Goal: Task Accomplishment & Management: Manage account settings

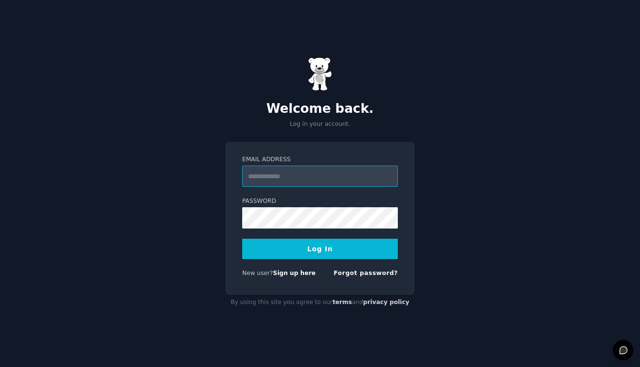
type input "**********"
click at [323, 247] on button "Log In" at bounding box center [320, 248] width 156 height 20
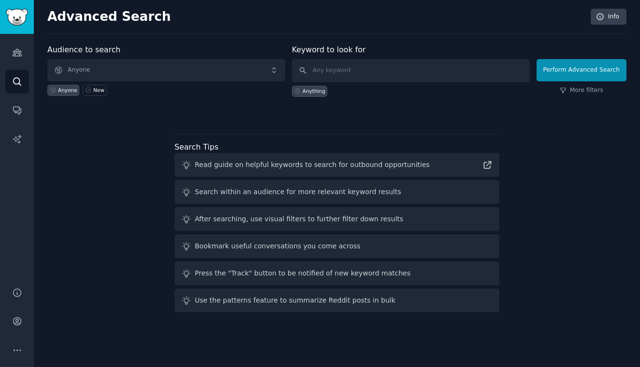
click at [172, 69] on span "Anyone" at bounding box center [166, 70] width 238 height 22
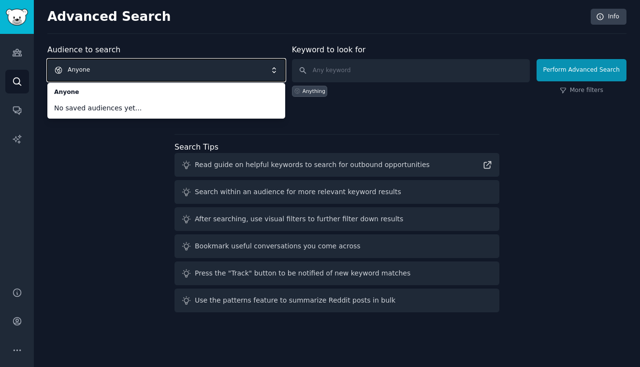
click at [308, 122] on div "Audience to search Anyone Anyone No saved audiences yet... Anyone New Keyword t…" at bounding box center [336, 180] width 579 height 272
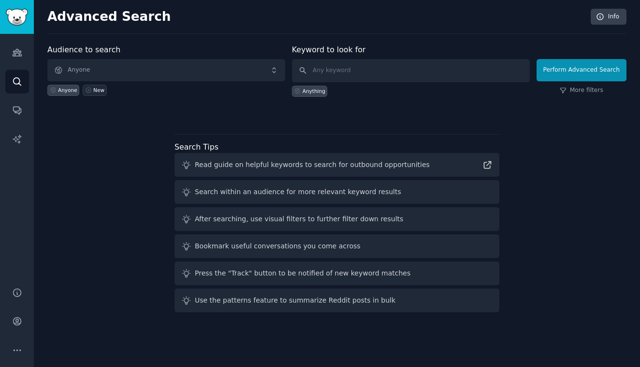
click at [97, 91] on div "New" at bounding box center [98, 90] width 11 height 7
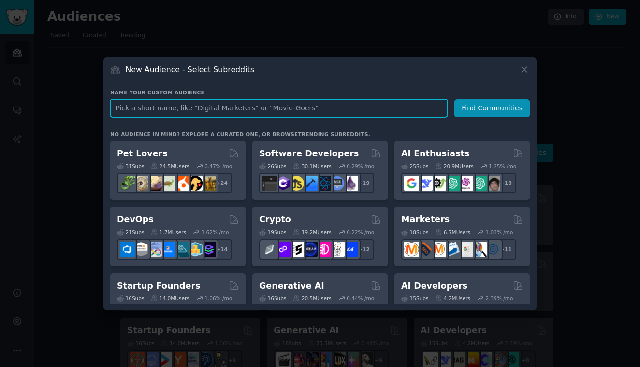
click at [207, 106] on input "text" at bounding box center [279, 108] width 338 height 18
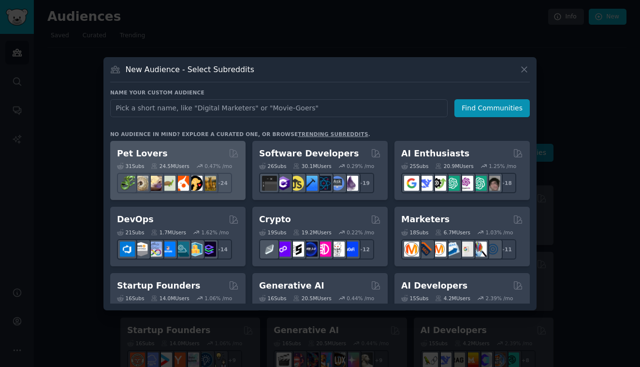
click at [213, 160] on div "31 Sub s 24.5M Users 0.47 % /mo + 24" at bounding box center [178, 176] width 122 height 34
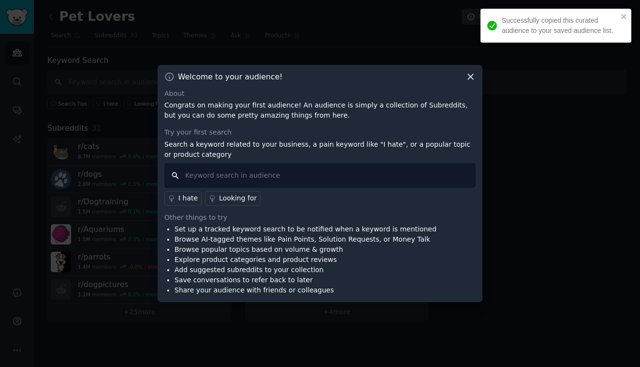
click at [256, 178] on input "text" at bounding box center [319, 175] width 311 height 25
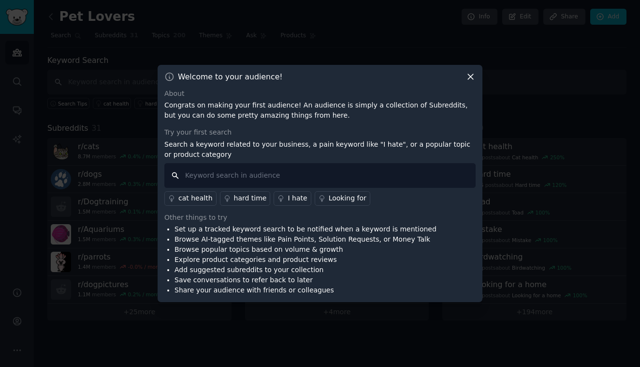
type input "m"
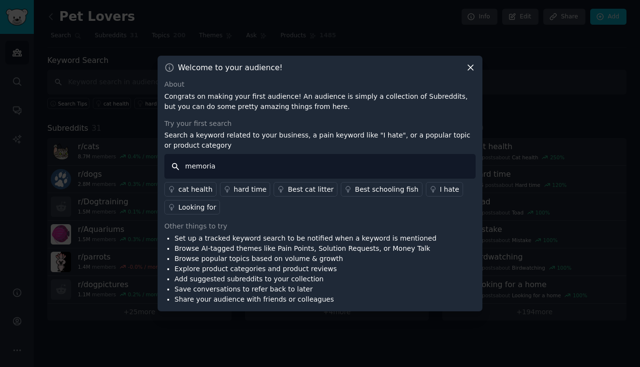
type input "memorial"
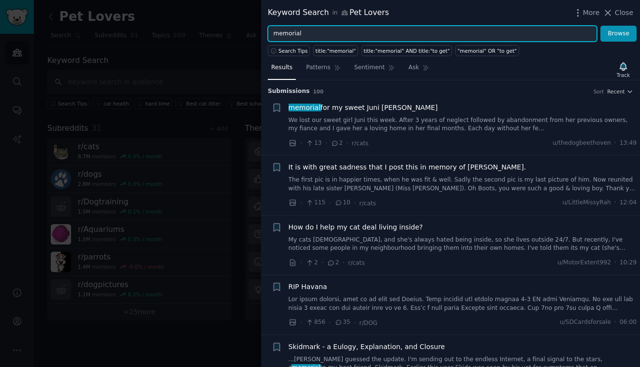
click at [436, 34] on input "memorial" at bounding box center [432, 34] width 329 height 16
click at [411, 33] on input "memorial" at bounding box center [432, 34] width 329 height 16
type input "memorial APP"
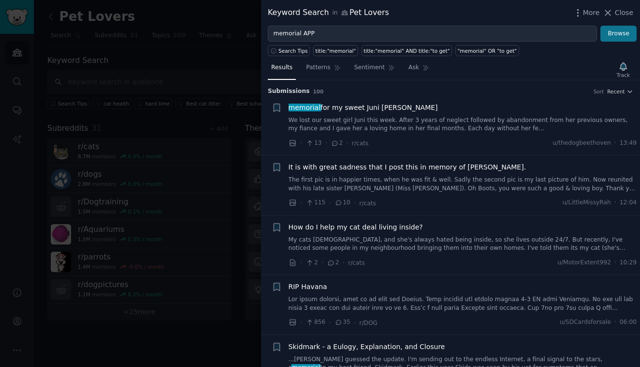
click at [624, 36] on button "Browse" at bounding box center [619, 34] width 36 height 16
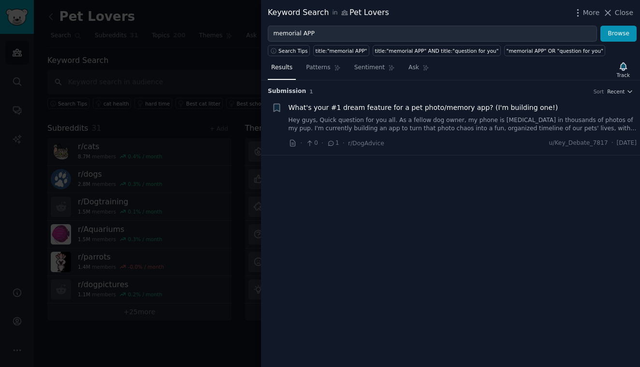
click at [439, 110] on span "What's your #1 dream feature for a pet photo/memory app? (I'm building one!)" at bounding box center [424, 108] width 270 height 10
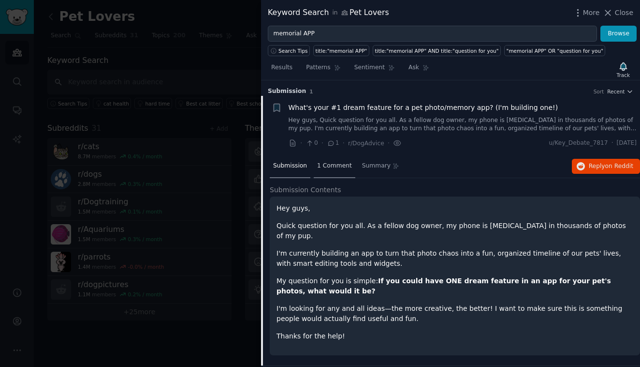
click at [322, 163] on span "1 Comment" at bounding box center [334, 166] width 35 height 9
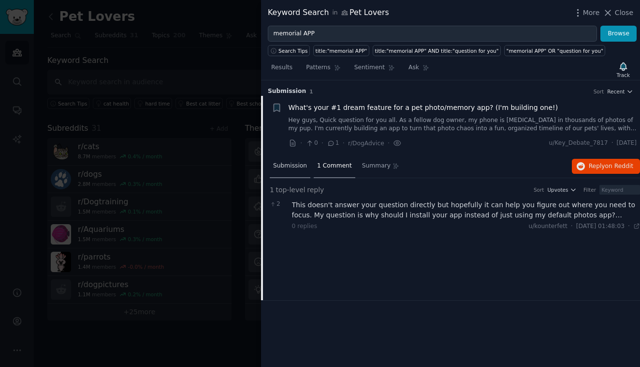
click at [285, 168] on span "Submission" at bounding box center [290, 166] width 34 height 9
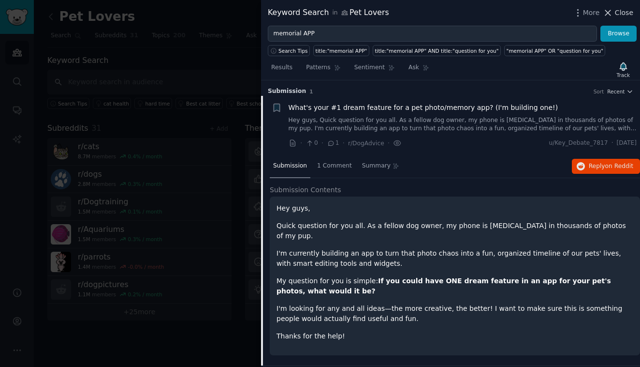
click at [617, 14] on span "Close" at bounding box center [624, 13] width 18 height 10
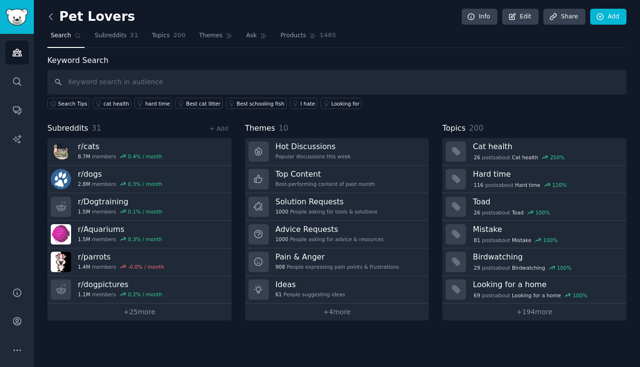
click at [49, 17] on icon at bounding box center [50, 17] width 3 height 6
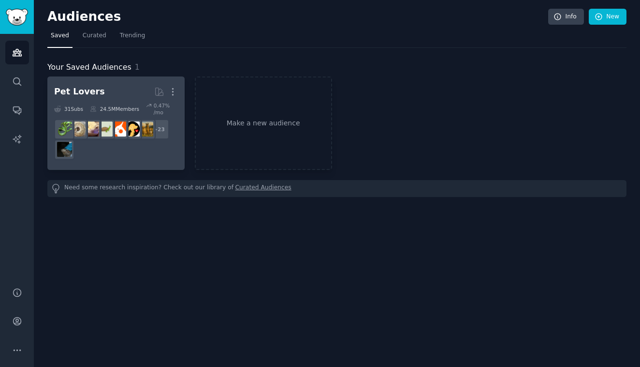
click at [88, 93] on div "Pet Lovers" at bounding box center [79, 92] width 51 height 12
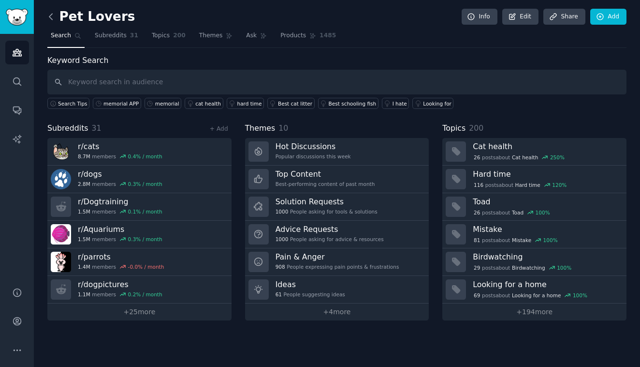
click at [48, 20] on icon at bounding box center [51, 17] width 10 height 10
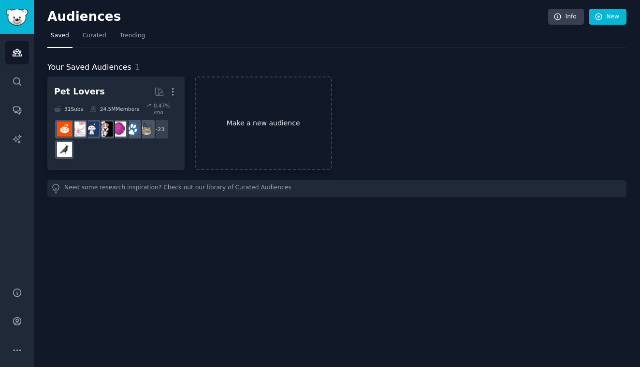
click at [230, 108] on link "Make a new audience" at bounding box center [263, 122] width 137 height 93
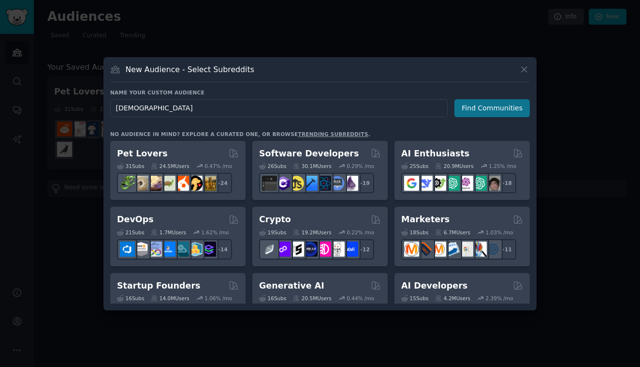
type input "[DEMOGRAPHIC_DATA]"
click at [501, 108] on button "Find Communities" at bounding box center [492, 108] width 75 height 18
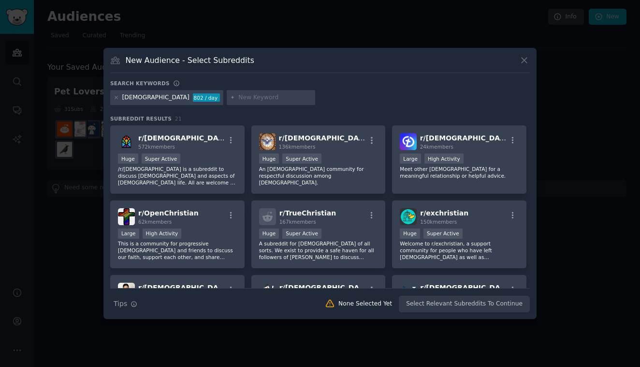
click at [238, 96] on input "text" at bounding box center [275, 97] width 74 height 9
type input "[DEMOGRAPHIC_DATA]"
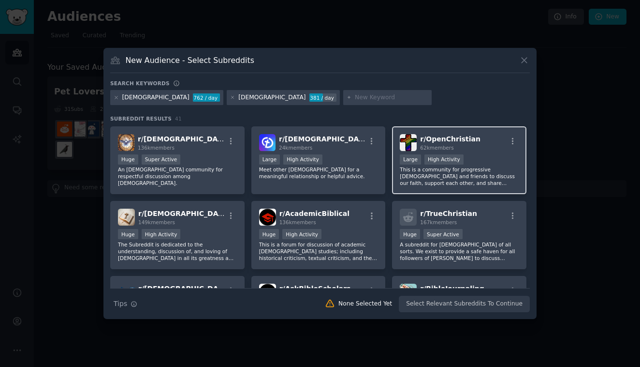
scroll to position [74, 0]
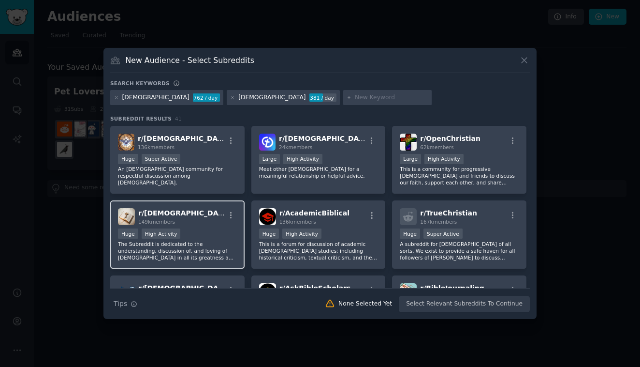
click at [221, 253] on p "The Subreddit is dedicated to the understanding, discussion of, and loving of […" at bounding box center [177, 250] width 119 height 20
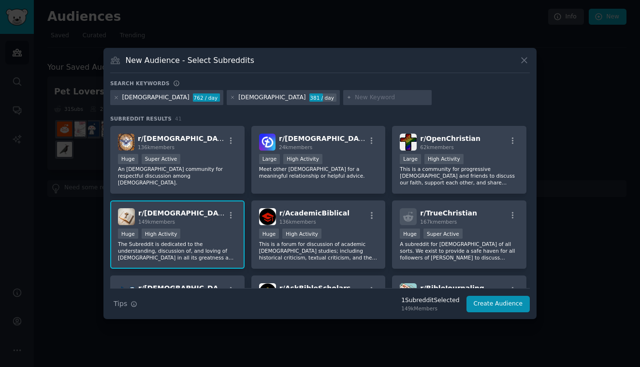
click at [224, 234] on div "Huge High Activity" at bounding box center [177, 234] width 119 height 12
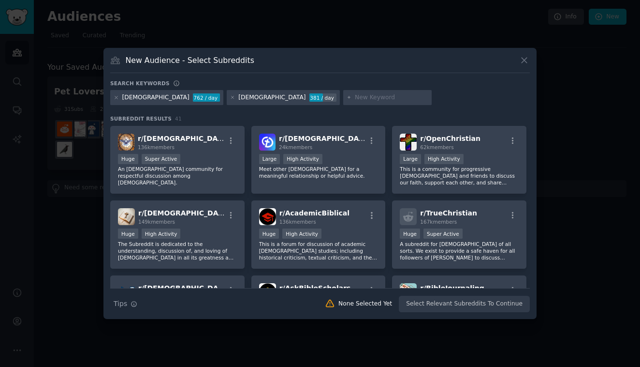
click at [419, 307] on div "Search Tips Tips None Selected Yet Select Relevant Subreddits To Continue" at bounding box center [320, 300] width 420 height 24
click at [185, 231] on div "Huge High Activity" at bounding box center [177, 234] width 119 height 12
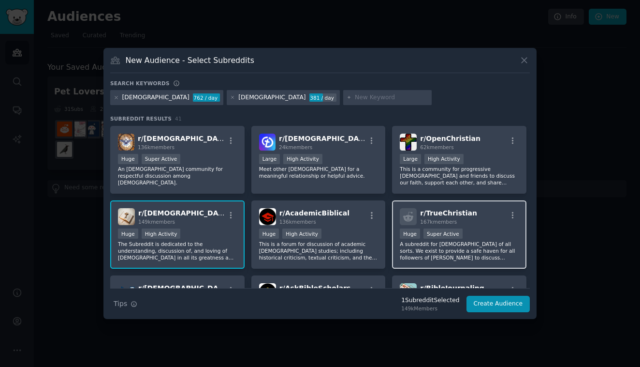
click at [482, 229] on div ">= 95th percentile for submissions / day Huge Super Active" at bounding box center [459, 234] width 119 height 12
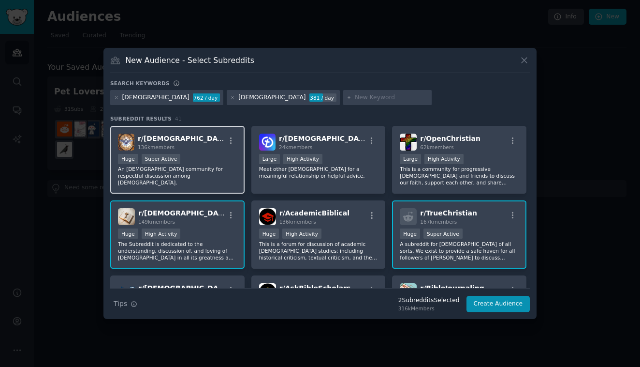
click at [202, 168] on p "An [DEMOGRAPHIC_DATA] community for respectful discussion among [DEMOGRAPHIC_DA…" at bounding box center [177, 175] width 119 height 20
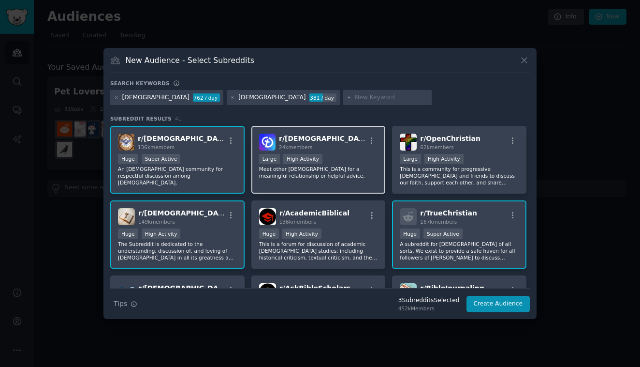
click at [333, 157] on div ">= 80th percentile for submissions / day Large High Activity" at bounding box center [318, 160] width 119 height 12
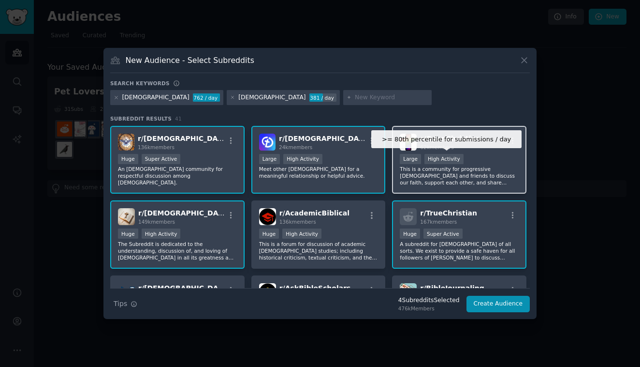
click at [441, 157] on div "High Activity" at bounding box center [444, 159] width 39 height 10
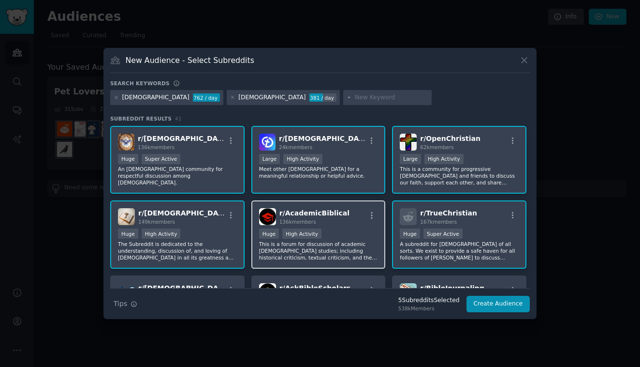
click at [334, 229] on div "100,000 - 1,000,000 members Huge High Activity" at bounding box center [318, 234] width 119 height 12
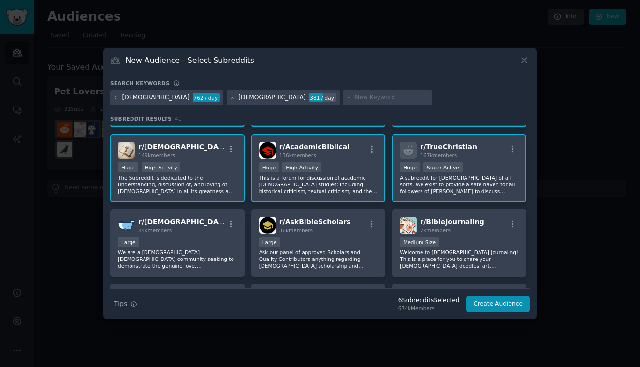
scroll to position [143, 0]
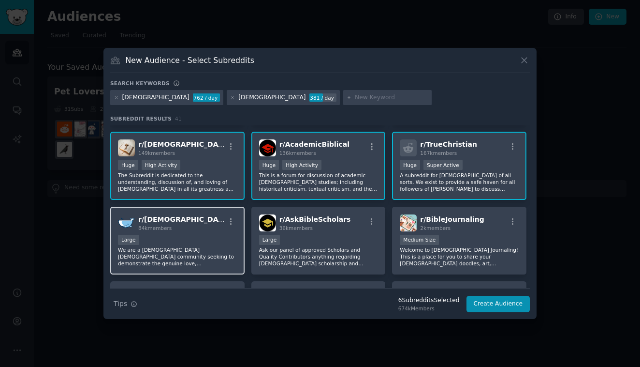
click at [184, 227] on div "r/ [DEMOGRAPHIC_DATA] 84k members" at bounding box center [177, 222] width 119 height 17
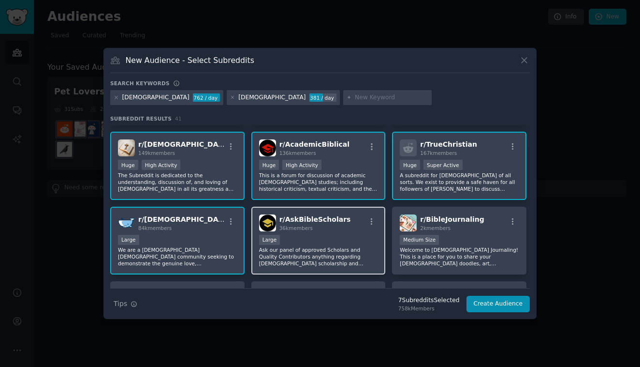
click at [270, 231] on img at bounding box center [267, 222] width 17 height 17
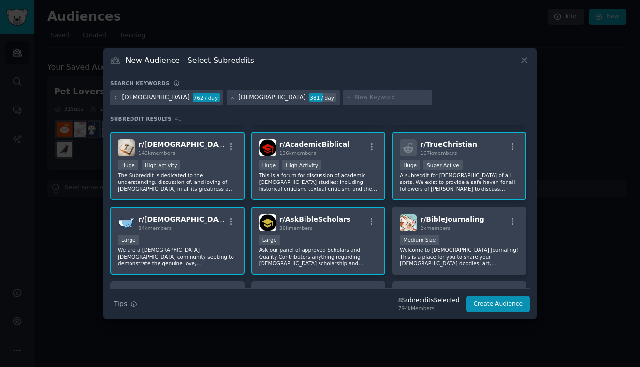
click at [335, 236] on div "Large" at bounding box center [318, 241] width 119 height 12
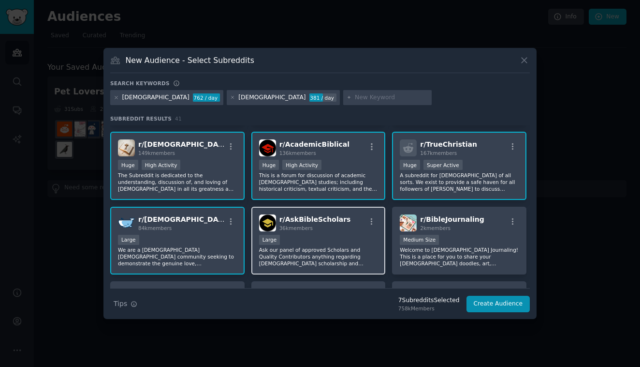
click at [335, 236] on div "Large" at bounding box center [318, 241] width 119 height 12
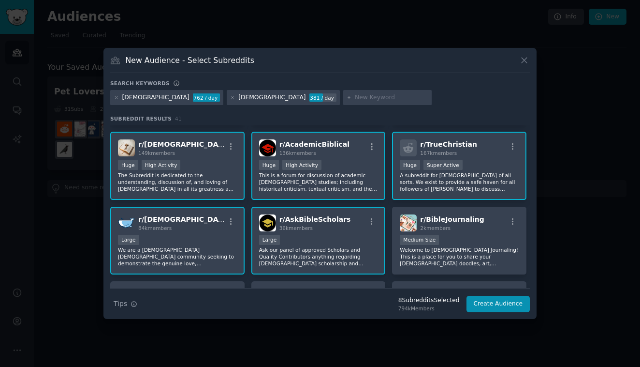
click at [335, 236] on div "Large" at bounding box center [318, 241] width 119 height 12
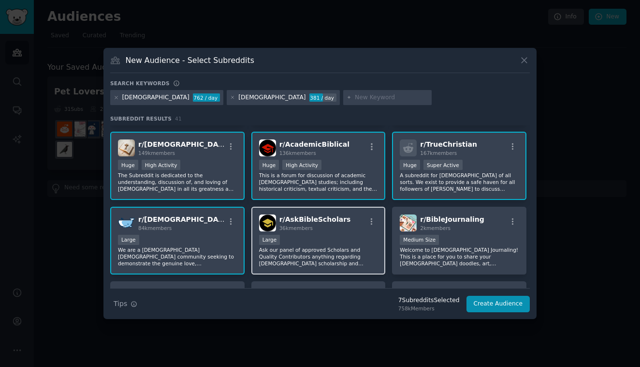
click at [335, 236] on div "Large" at bounding box center [318, 241] width 119 height 12
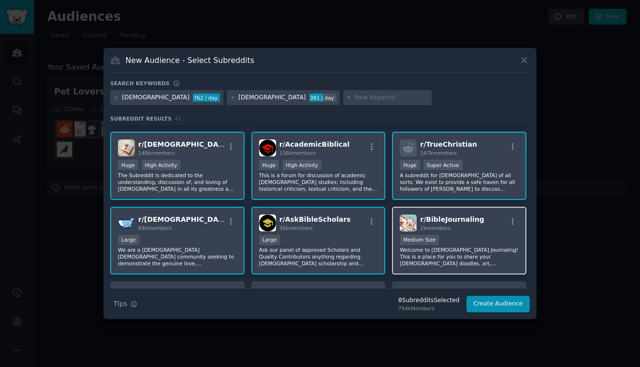
click at [488, 261] on p "Welcome to [DEMOGRAPHIC_DATA] Journaling! This is a place for you to share your…" at bounding box center [459, 256] width 119 height 20
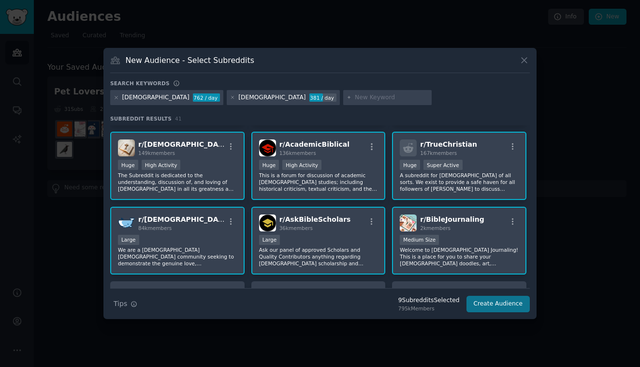
click at [499, 305] on button "Create Audience" at bounding box center [499, 304] width 64 height 16
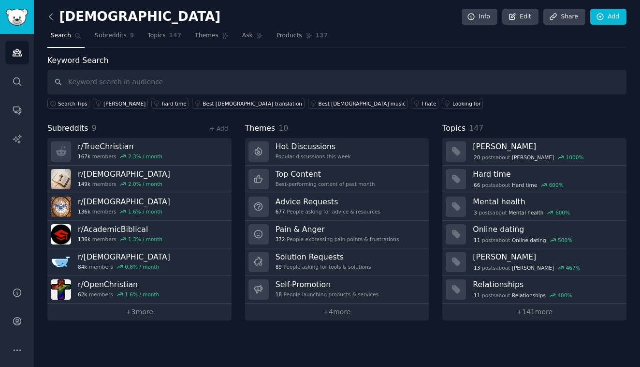
click at [50, 20] on icon at bounding box center [51, 17] width 10 height 10
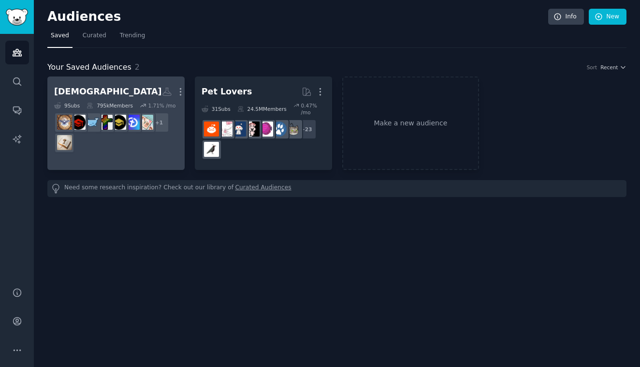
click at [136, 158] on link "[DEMOGRAPHIC_DATA] More 9 Sub s 795k Members 1.71 % /mo r/OpenChristian + 1" at bounding box center [115, 122] width 137 height 93
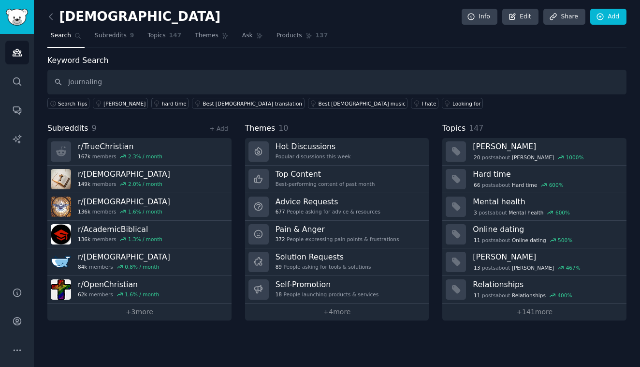
type input "Journaling"
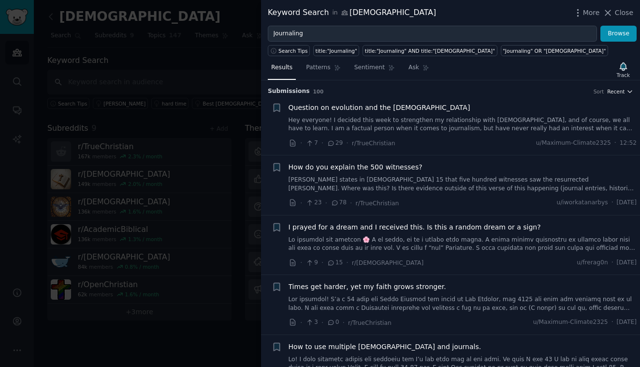
click at [621, 93] on span "Recent" at bounding box center [615, 91] width 17 height 7
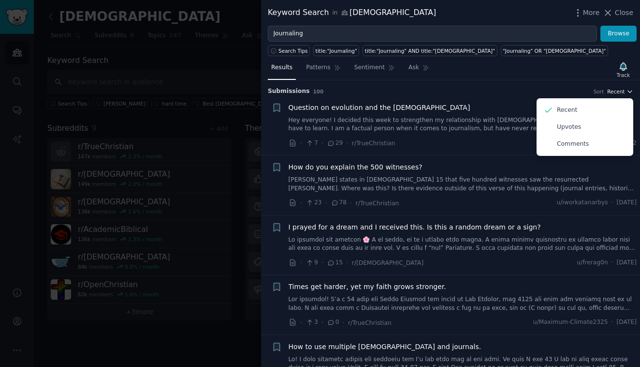
click at [620, 92] on span "Recent" at bounding box center [615, 91] width 17 height 7
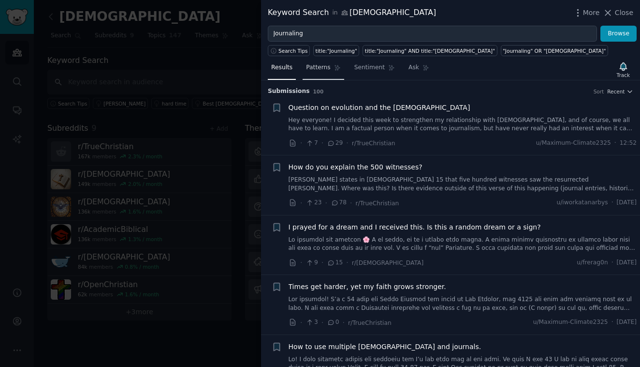
click at [328, 73] on link "Patterns" at bounding box center [323, 70] width 41 height 20
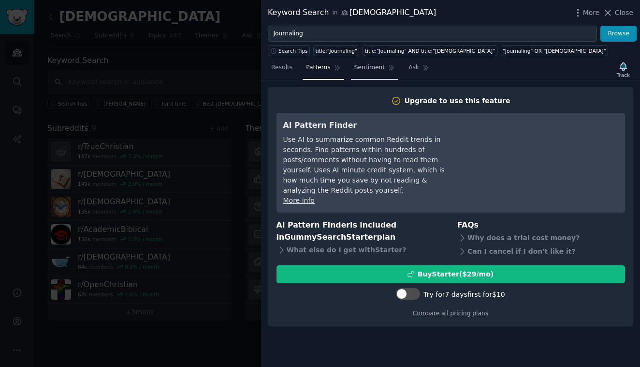
click at [371, 74] on link "Sentiment" at bounding box center [374, 70] width 47 height 20
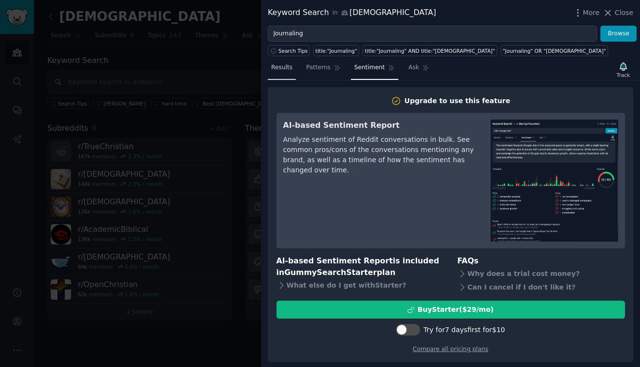
click at [287, 72] on link "Results" at bounding box center [282, 70] width 28 height 20
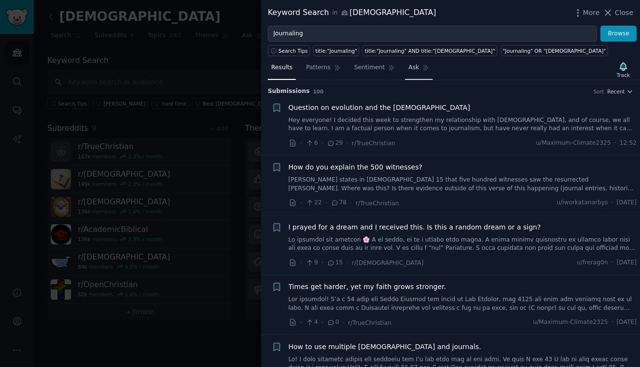
click at [421, 72] on link "Ask" at bounding box center [419, 70] width 28 height 20
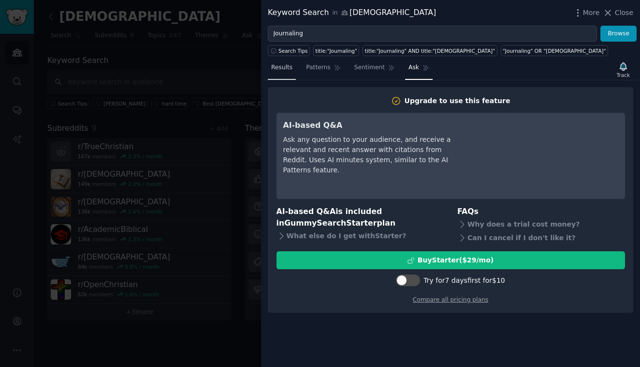
click at [279, 69] on span "Results" at bounding box center [281, 67] width 21 height 9
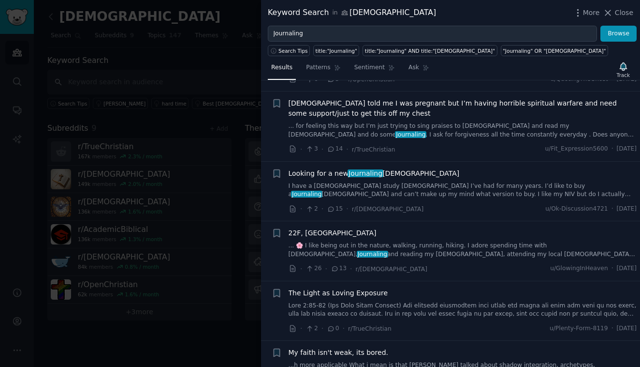
scroll to position [544, 0]
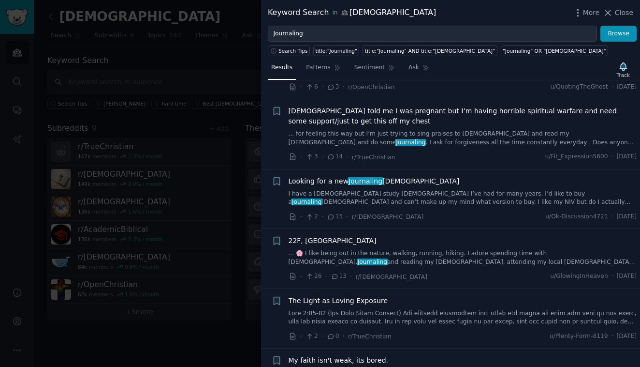
click at [224, 307] on div at bounding box center [320, 183] width 640 height 367
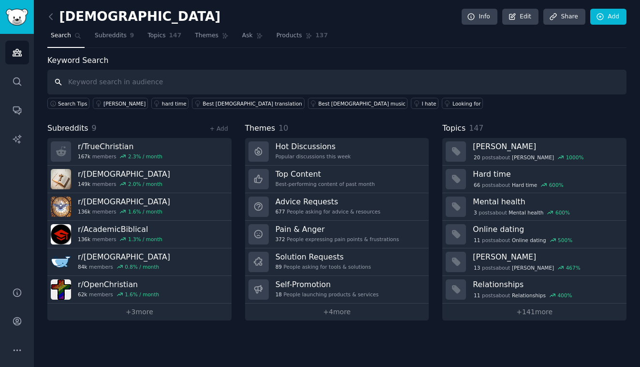
click at [481, 83] on input "text" at bounding box center [336, 82] width 579 height 25
click at [478, 106] on div "Search Tips [PERSON_NAME] hard time Best [DEMOGRAPHIC_DATA] translation Best [D…" at bounding box center [336, 101] width 579 height 15
click at [524, 20] on link "Edit" at bounding box center [521, 17] width 36 height 16
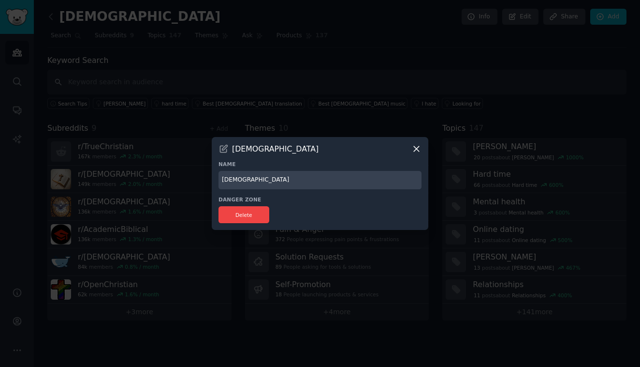
click at [363, 178] on input "[DEMOGRAPHIC_DATA]" at bounding box center [320, 180] width 203 height 19
click at [417, 148] on icon at bounding box center [416, 148] width 5 height 5
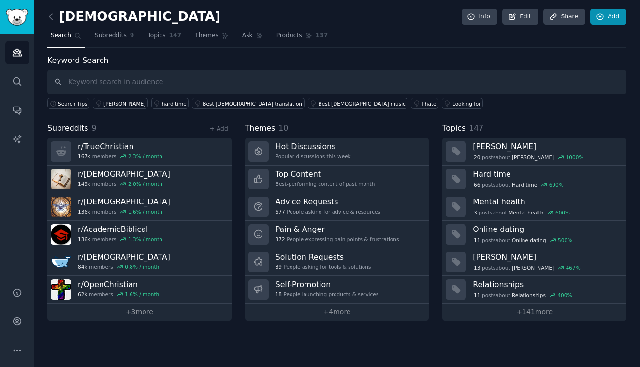
click at [599, 14] on icon at bounding box center [600, 17] width 6 height 6
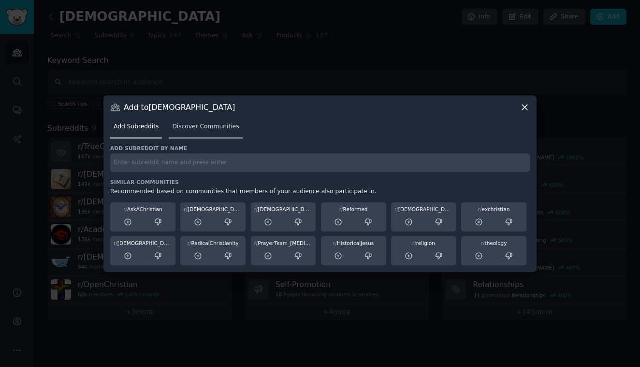
click at [217, 129] on span "Discover Communities" at bounding box center [205, 126] width 67 height 9
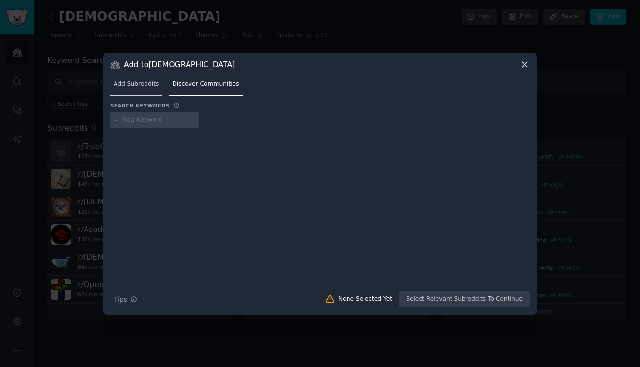
click at [135, 87] on span "Add Subreddits" at bounding box center [136, 84] width 45 height 9
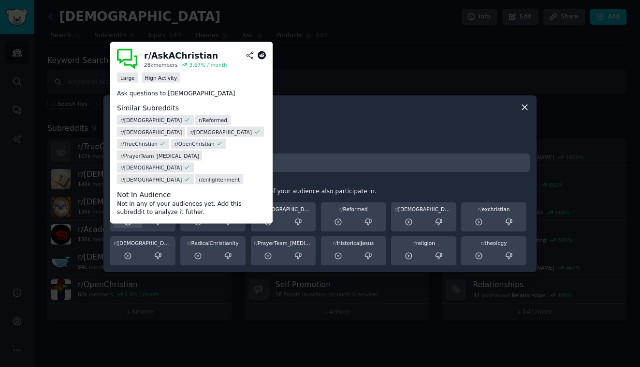
click at [133, 224] on div at bounding box center [128, 222] width 29 height 12
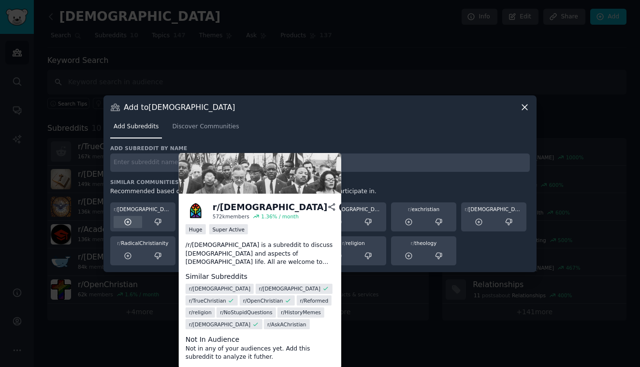
click at [129, 224] on icon at bounding box center [128, 222] width 6 height 6
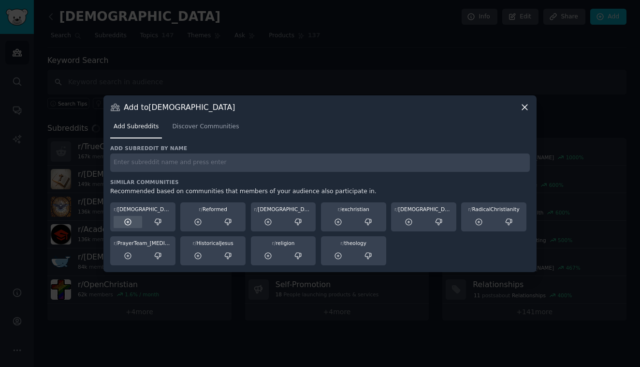
click at [129, 225] on icon at bounding box center [128, 222] width 6 height 6
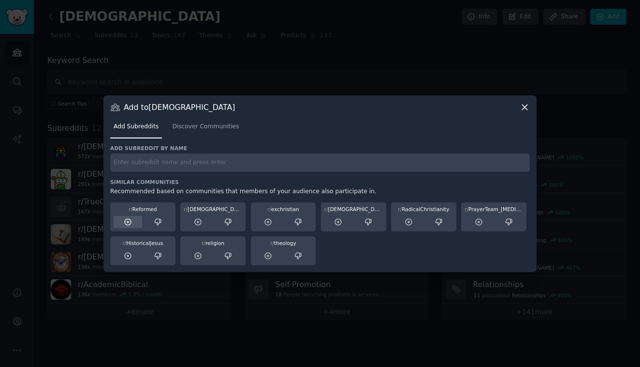
click at [129, 225] on icon at bounding box center [128, 222] width 9 height 9
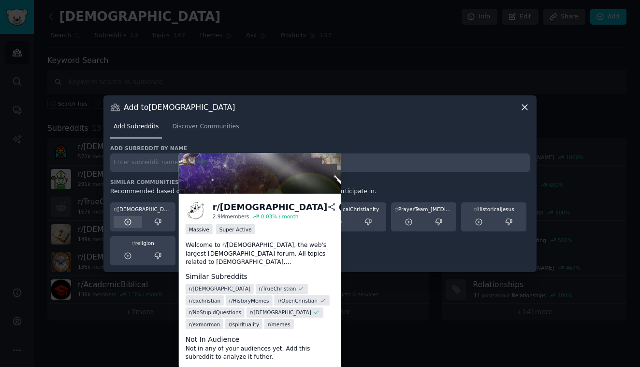
click at [130, 224] on icon at bounding box center [128, 222] width 6 height 6
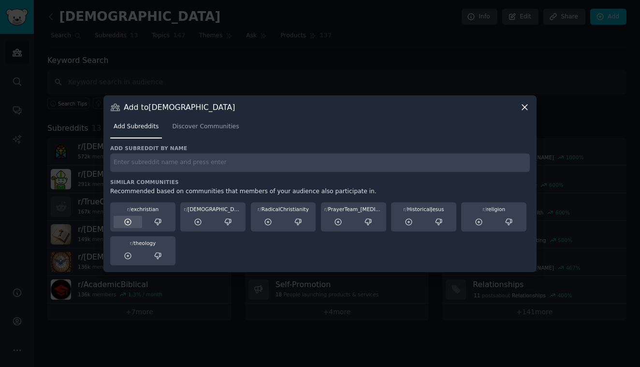
click at [130, 224] on icon at bounding box center [128, 222] width 6 height 6
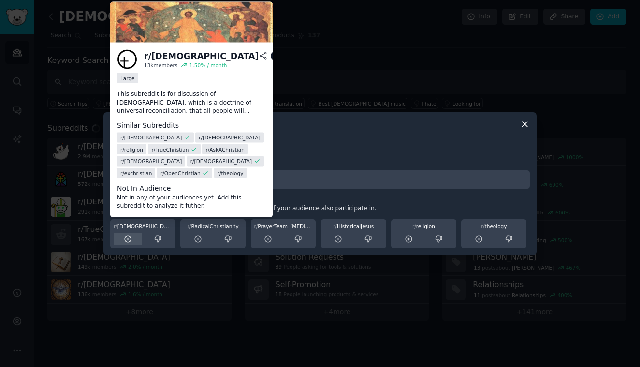
click at [132, 237] on icon at bounding box center [128, 239] width 9 height 9
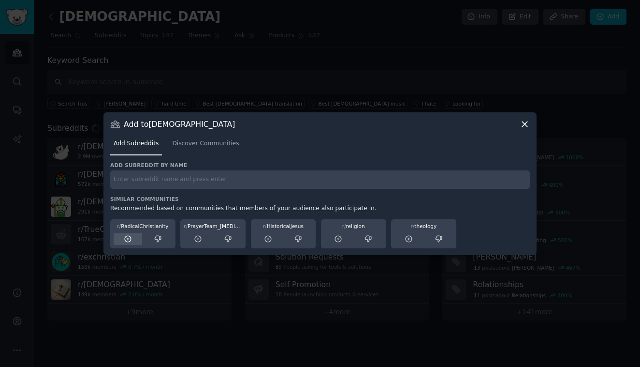
click at [132, 238] on icon at bounding box center [128, 239] width 9 height 9
click at [131, 238] on icon at bounding box center [128, 239] width 6 height 6
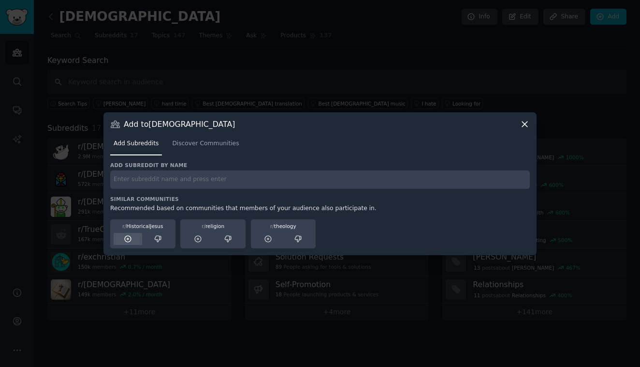
click at [131, 239] on icon at bounding box center [128, 239] width 6 height 6
click at [132, 239] on icon at bounding box center [128, 239] width 9 height 9
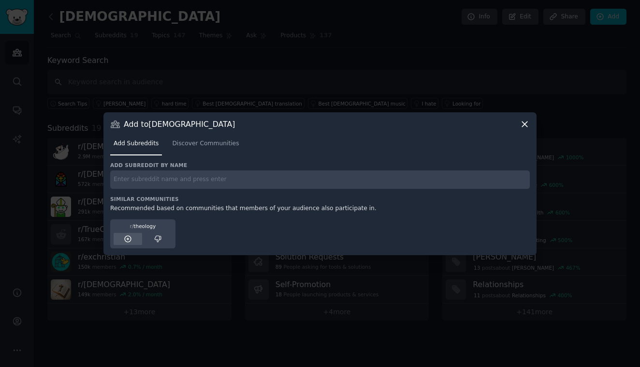
click at [132, 240] on icon at bounding box center [128, 239] width 9 height 9
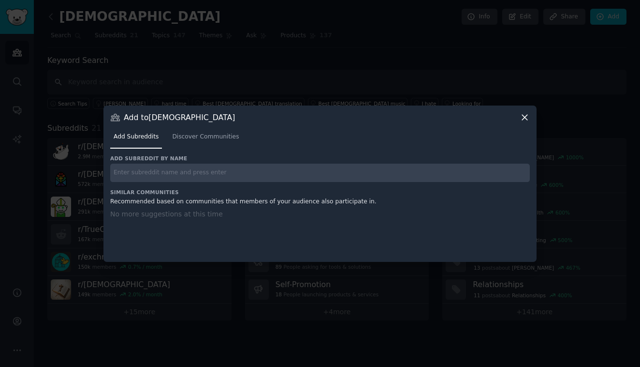
click at [525, 116] on icon at bounding box center [525, 117] width 10 height 10
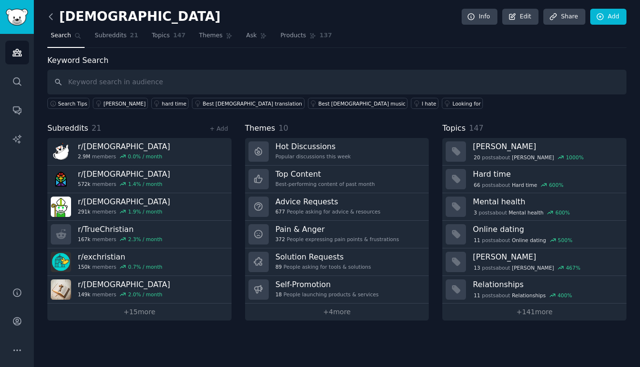
click at [53, 15] on icon at bounding box center [51, 17] width 10 height 10
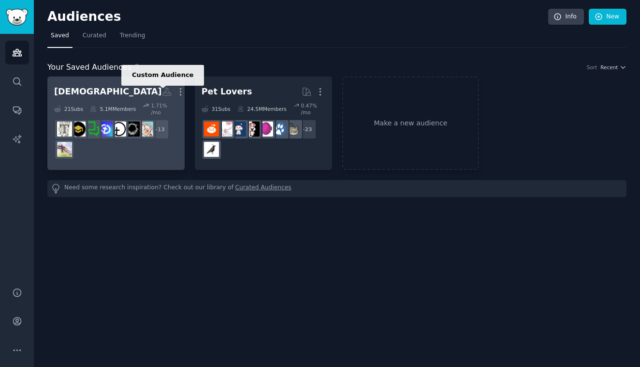
click at [162, 90] on icon at bounding box center [167, 92] width 10 height 10
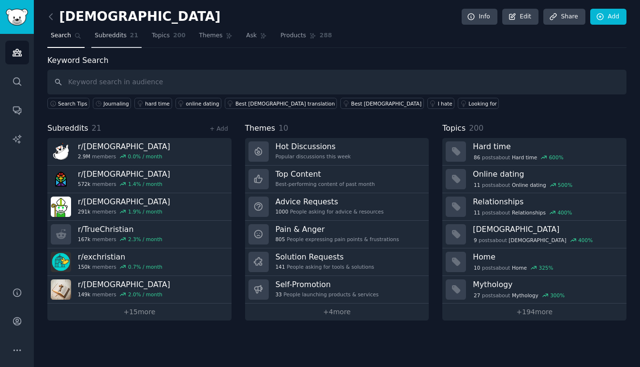
click at [114, 40] on link "Subreddits 21" at bounding box center [116, 38] width 50 height 20
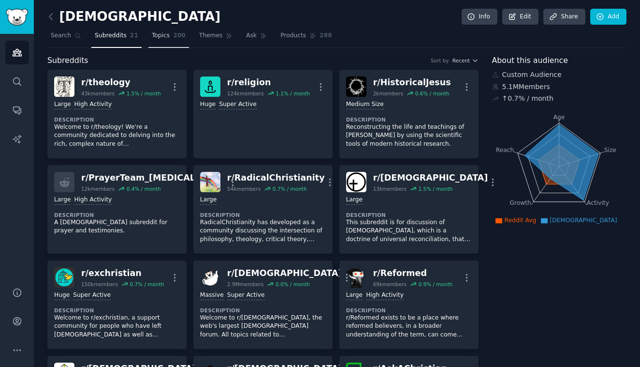
click at [171, 44] on link "Topics 200" at bounding box center [168, 38] width 41 height 20
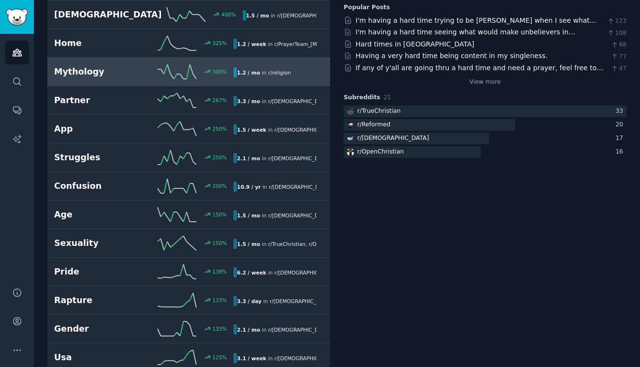
scroll to position [191, 0]
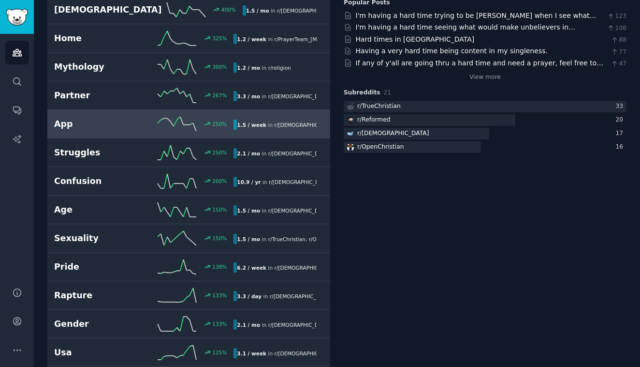
click at [138, 118] on h2 "App" at bounding box center [99, 124] width 90 height 12
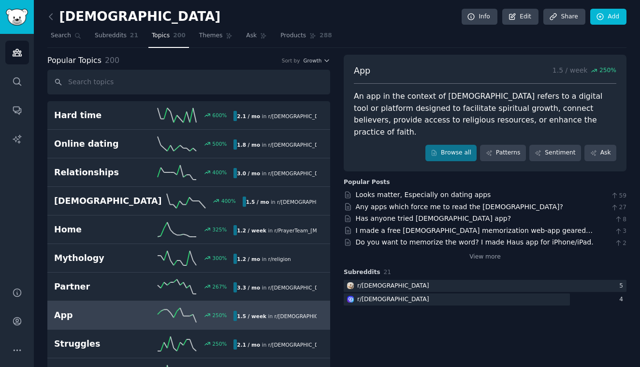
click at [406, 118] on div "An app in the context of [DEMOGRAPHIC_DATA] refers to a digital tool or platfor…" at bounding box center [485, 113] width 263 height 47
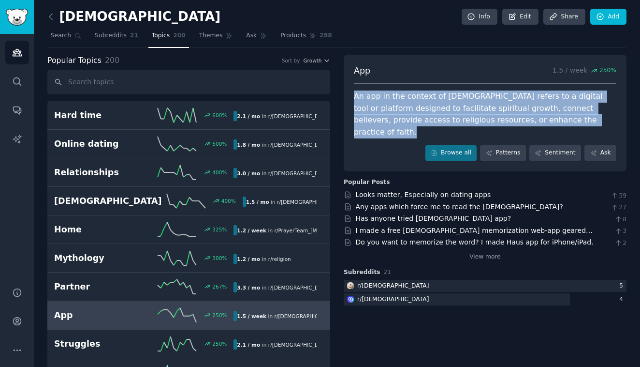
click at [406, 118] on div "An app in the context of [DEMOGRAPHIC_DATA] refers to a digital tool or platfor…" at bounding box center [485, 113] width 263 height 47
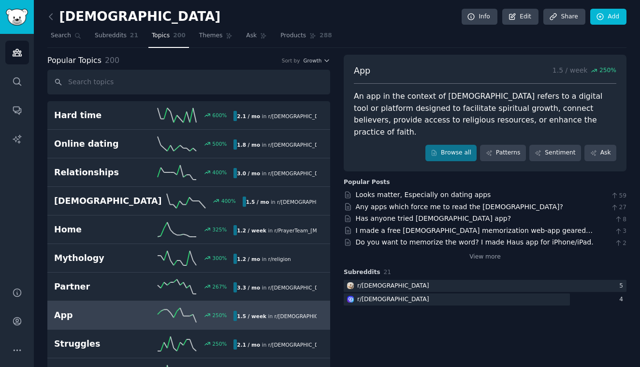
click at [406, 118] on div "An app in the context of [DEMOGRAPHIC_DATA] refers to a digital tool or platfor…" at bounding box center [485, 113] width 263 height 47
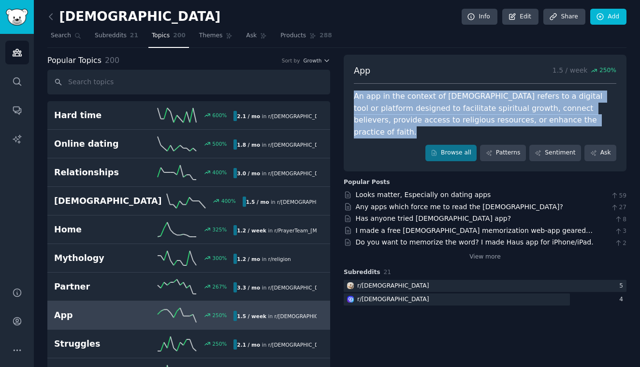
click at [406, 118] on div "An app in the context of [DEMOGRAPHIC_DATA] refers to a digital tool or platfor…" at bounding box center [485, 113] width 263 height 47
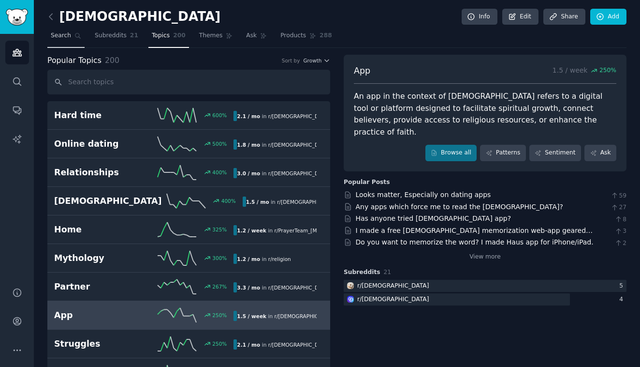
click at [65, 42] on link "Search" at bounding box center [65, 38] width 37 height 20
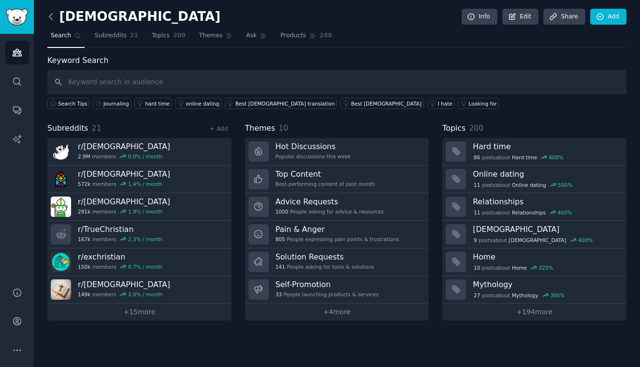
click at [49, 18] on icon at bounding box center [51, 17] width 10 height 10
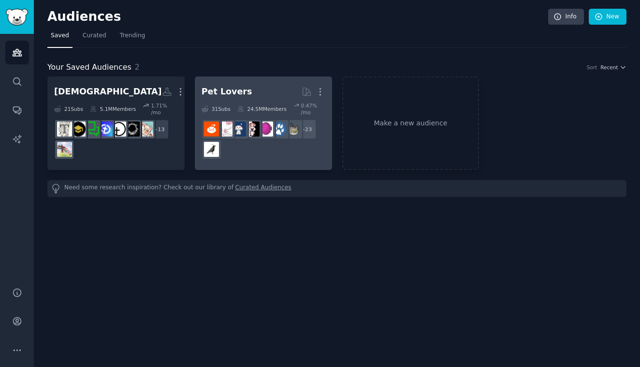
click at [256, 90] on h2 "Pet Lovers More" at bounding box center [264, 91] width 124 height 17
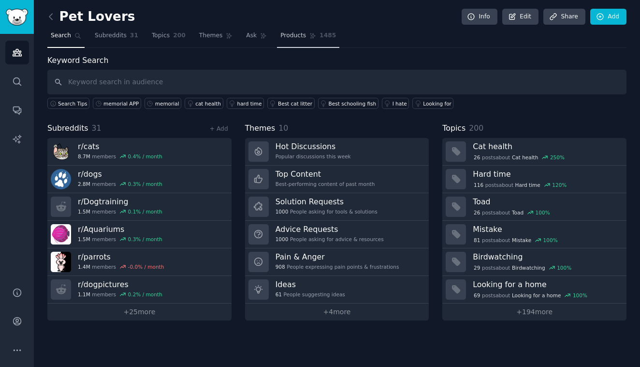
click at [302, 37] on span "Products" at bounding box center [294, 35] width 26 height 9
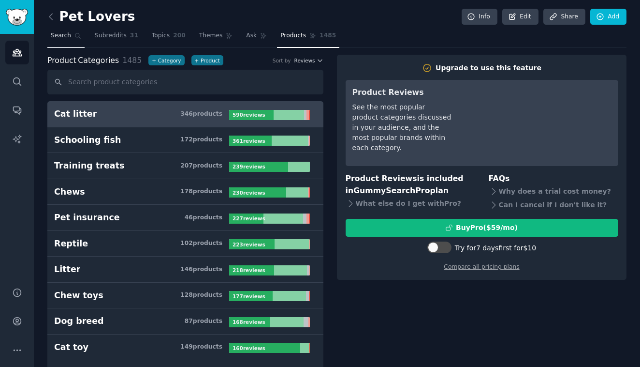
click at [67, 40] on link "Search" at bounding box center [65, 38] width 37 height 20
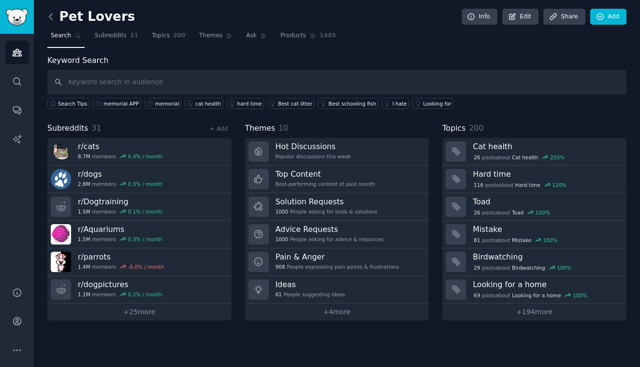
click at [53, 15] on icon at bounding box center [51, 17] width 10 height 10
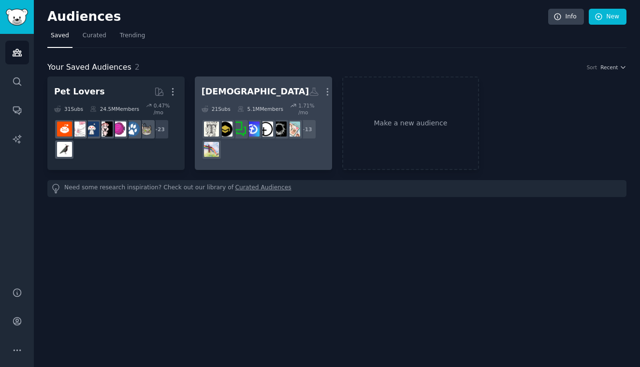
click at [230, 91] on div "[DEMOGRAPHIC_DATA]" at bounding box center [256, 92] width 108 height 12
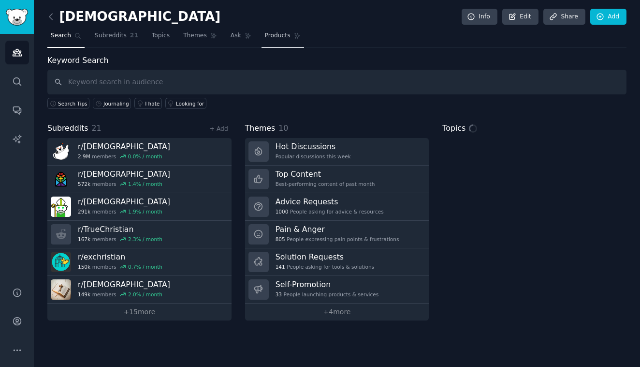
click at [280, 37] on span "Products" at bounding box center [278, 35] width 26 height 9
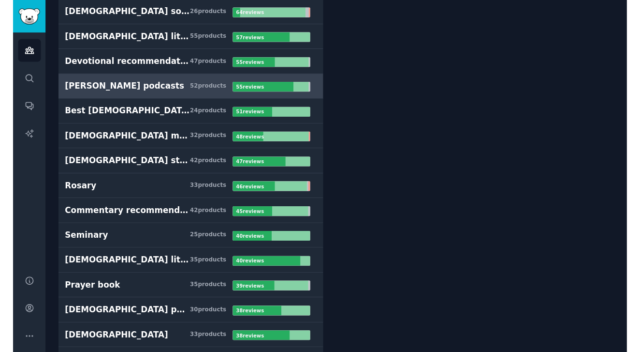
scroll to position [4458, 0]
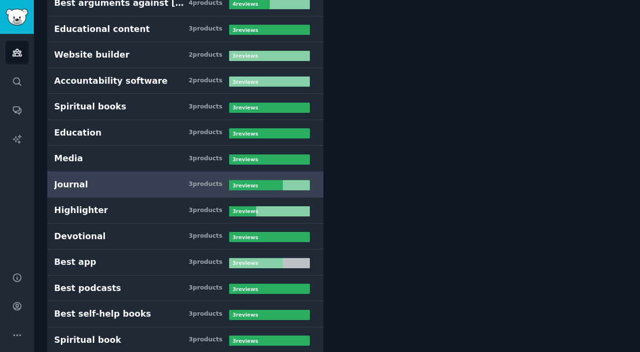
click at [170, 191] on link "Journal 3 product s 3 review s" at bounding box center [185, 185] width 276 height 26
click at [142, 188] on h3 "Journal 3 product s" at bounding box center [141, 184] width 175 height 12
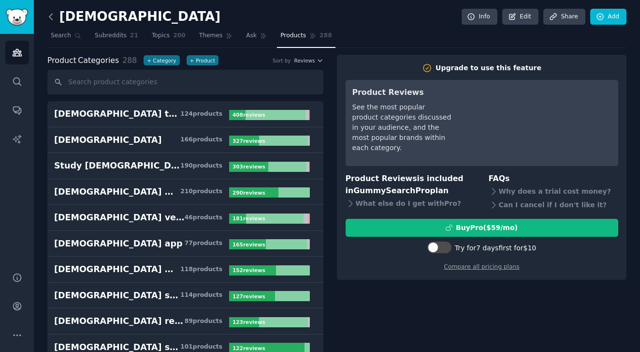
click at [50, 18] on icon at bounding box center [51, 17] width 10 height 10
